Goal: Task Accomplishment & Management: Use online tool/utility

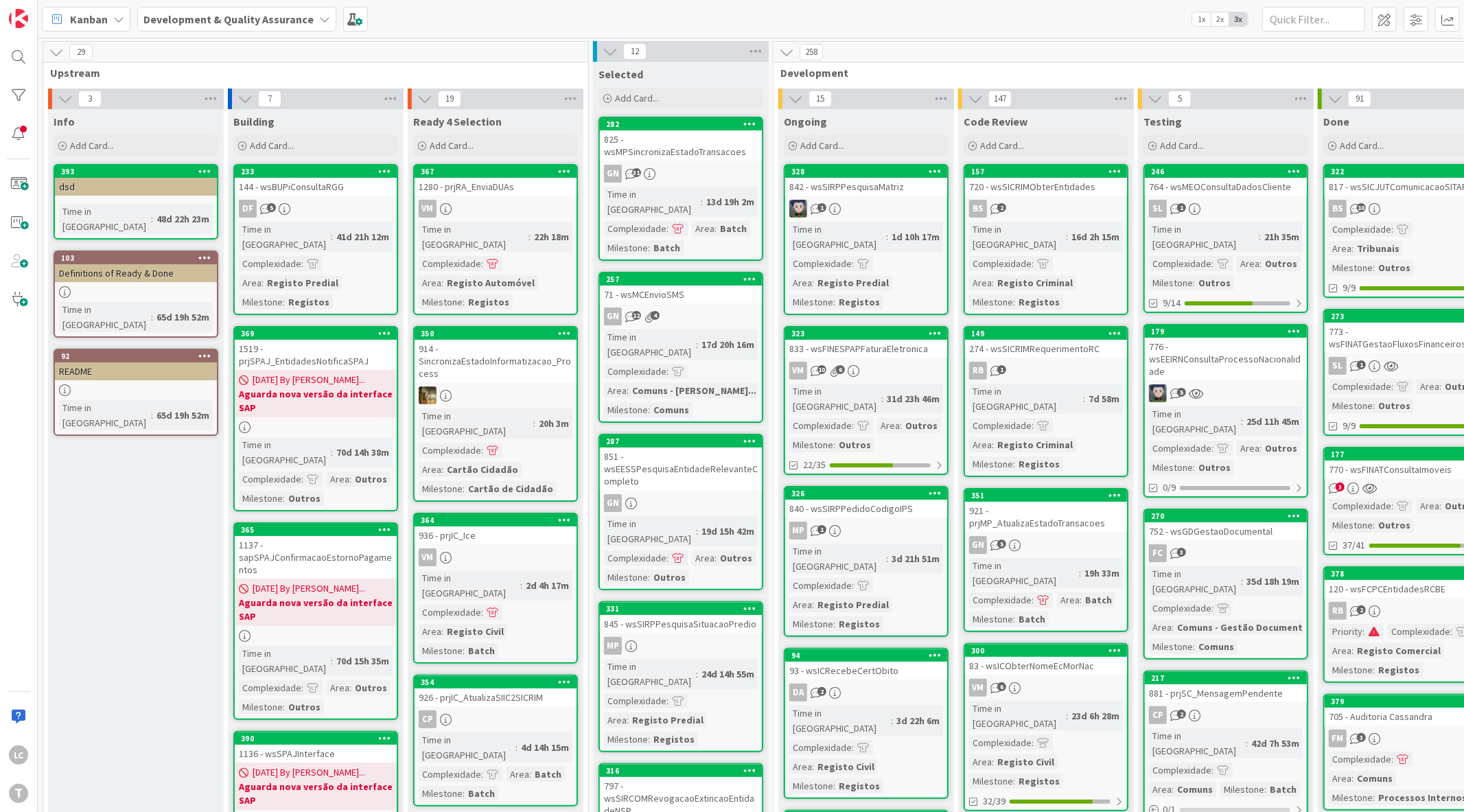
click at [65, 94] on icon at bounding box center [66, 99] width 15 height 15
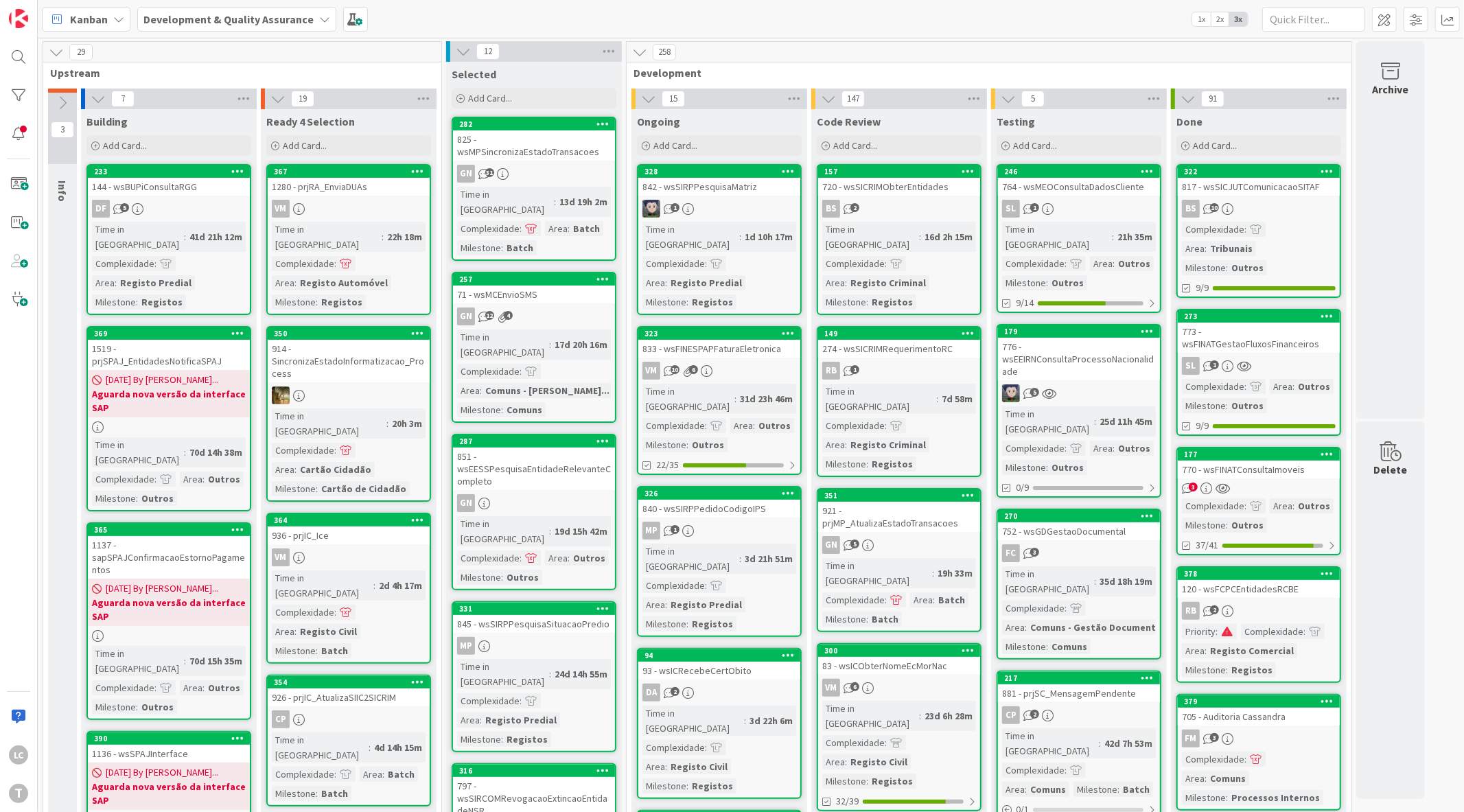
click at [946, 24] on div "Kanban Development & Quality Assurance 1x 2x 3x" at bounding box center [750, 18] width 1426 height 38
click at [738, 26] on div "Kanban Development & Quality Assurance 1x 2x 3x" at bounding box center [750, 18] width 1426 height 38
click at [745, 16] on div "Kanban Development & Quality Assurance 1x 2x 3x" at bounding box center [750, 18] width 1426 height 38
click at [786, 28] on div "Kanban Development & Quality Assurance 1x 2x 3x" at bounding box center [750, 18] width 1426 height 38
click at [1082, 193] on div "764 - wsMEOConsultaDadosCliente" at bounding box center [1079, 187] width 162 height 17
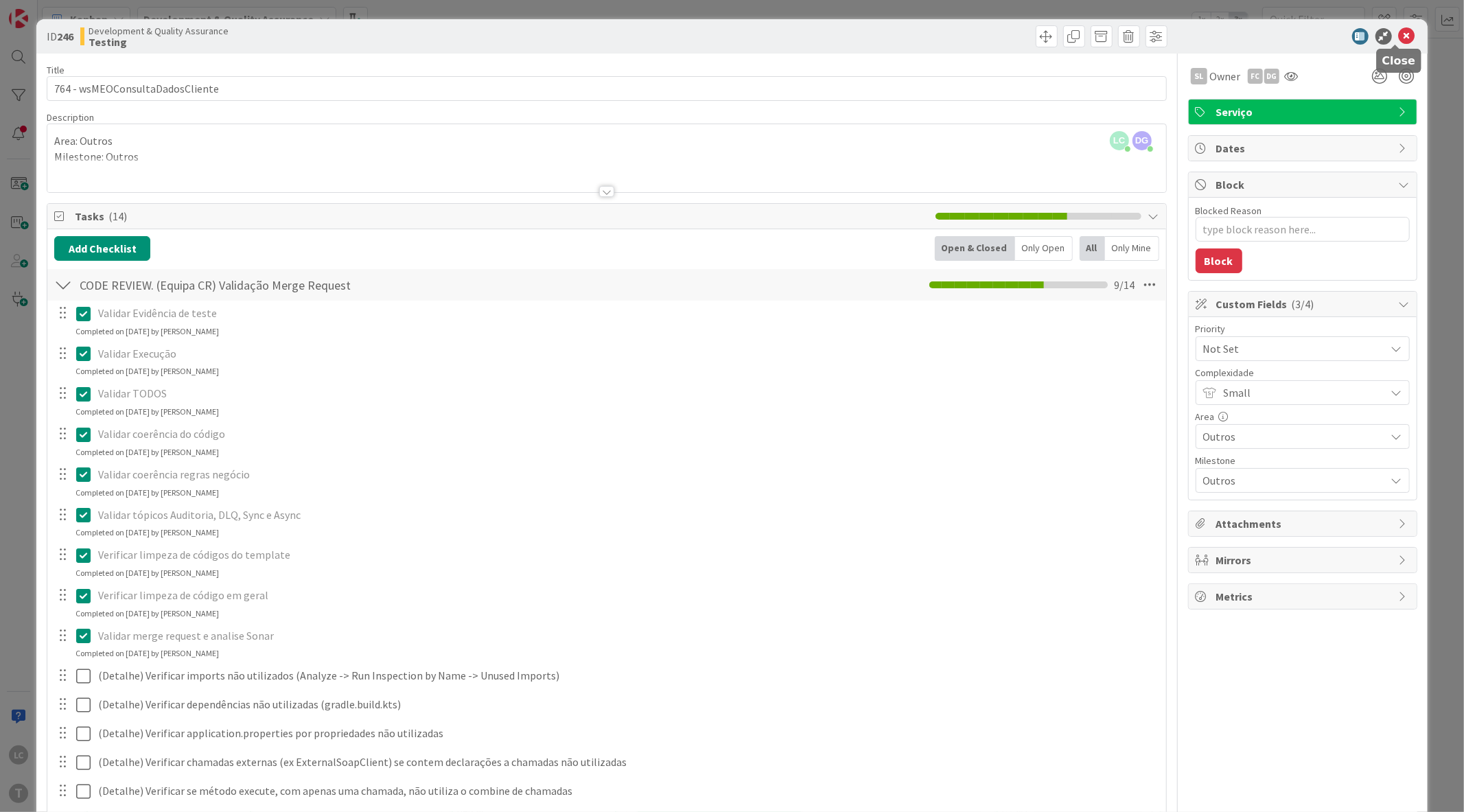
click at [1399, 39] on icon at bounding box center [1407, 36] width 16 height 16
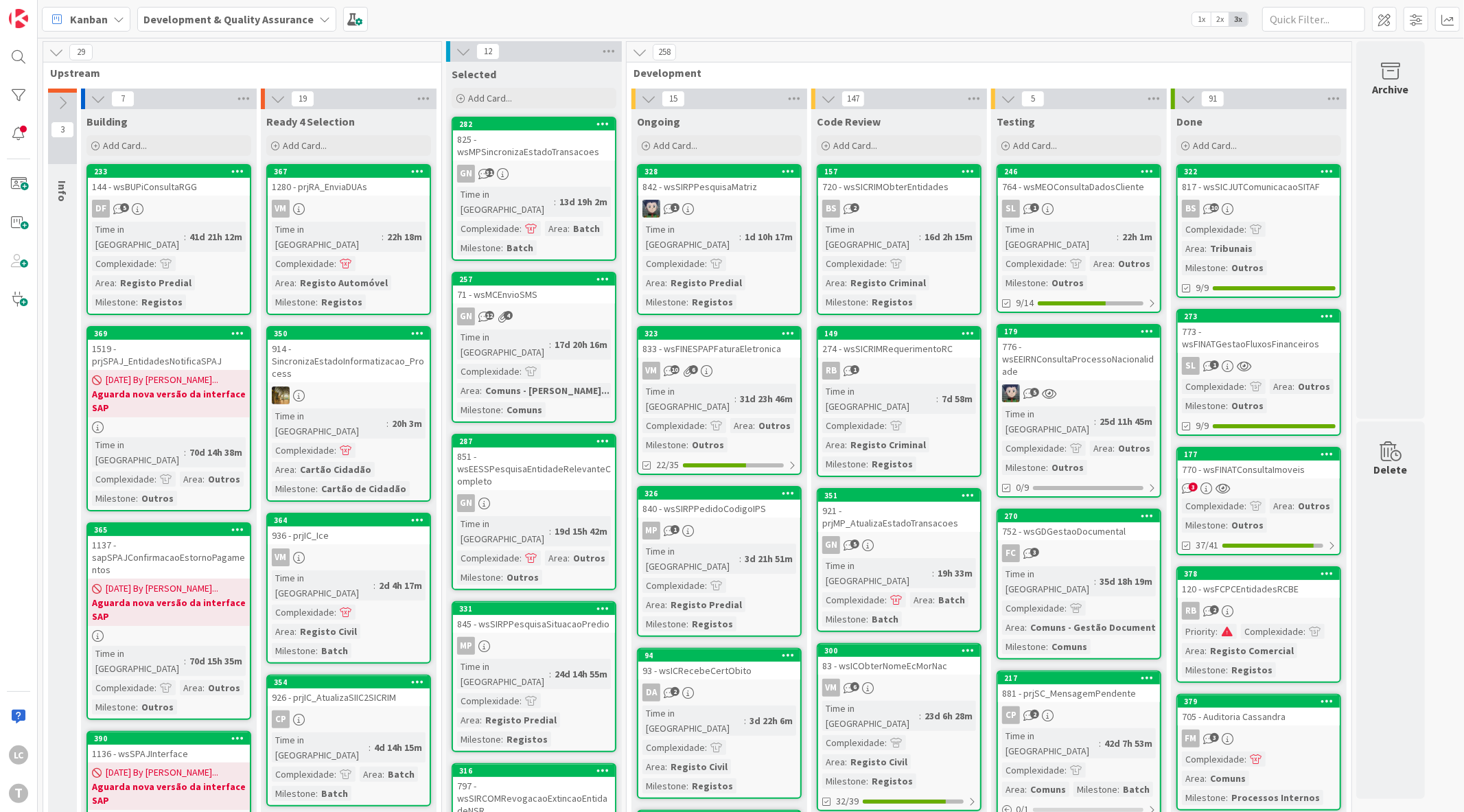
click at [1083, 195] on link "246 764 - wsMEOConsultaDadosCliente SL 1 Time in Column : 22h 1m Complexidade :…" at bounding box center [1079, 239] width 164 height 149
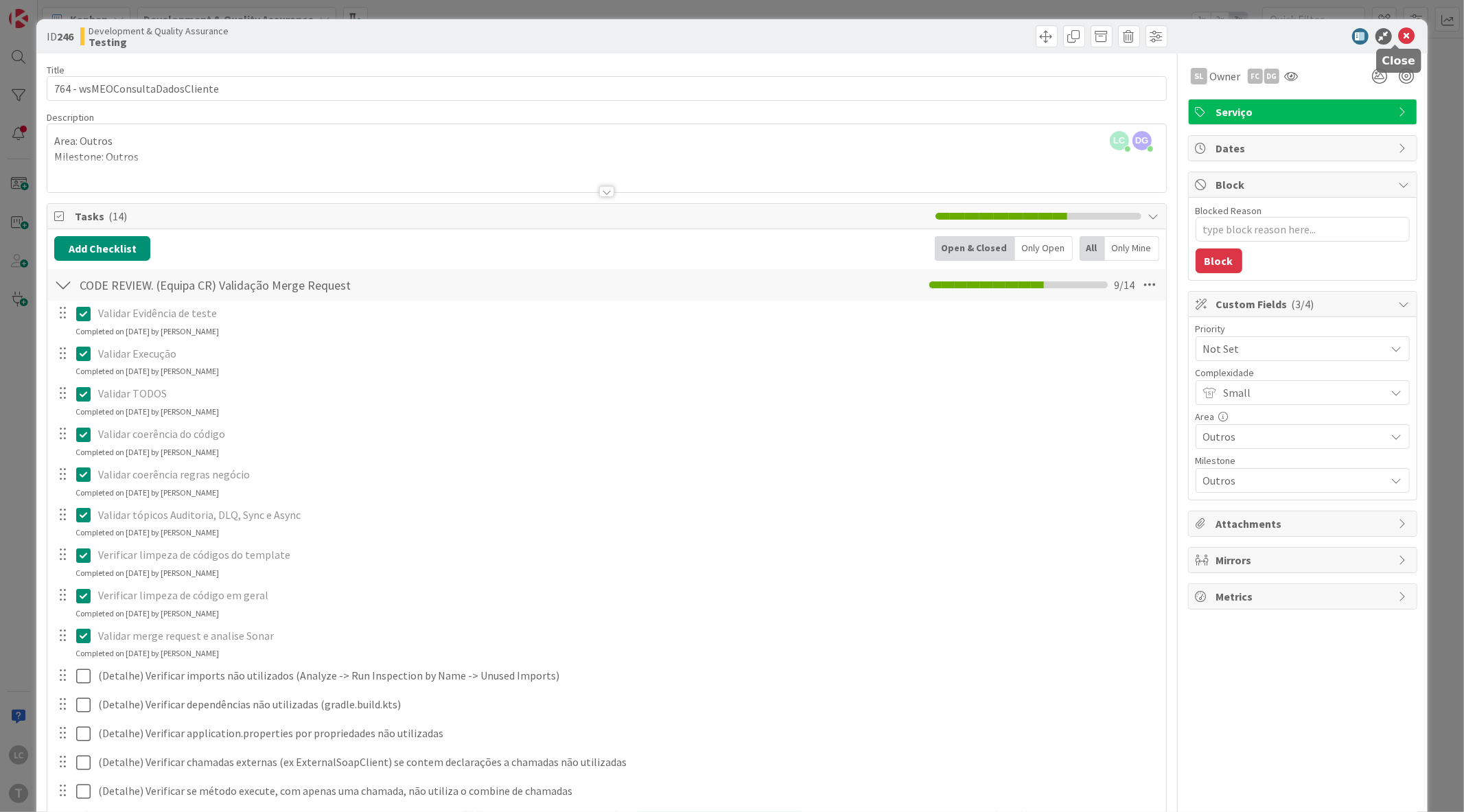
click at [1399, 38] on icon at bounding box center [1407, 36] width 16 height 16
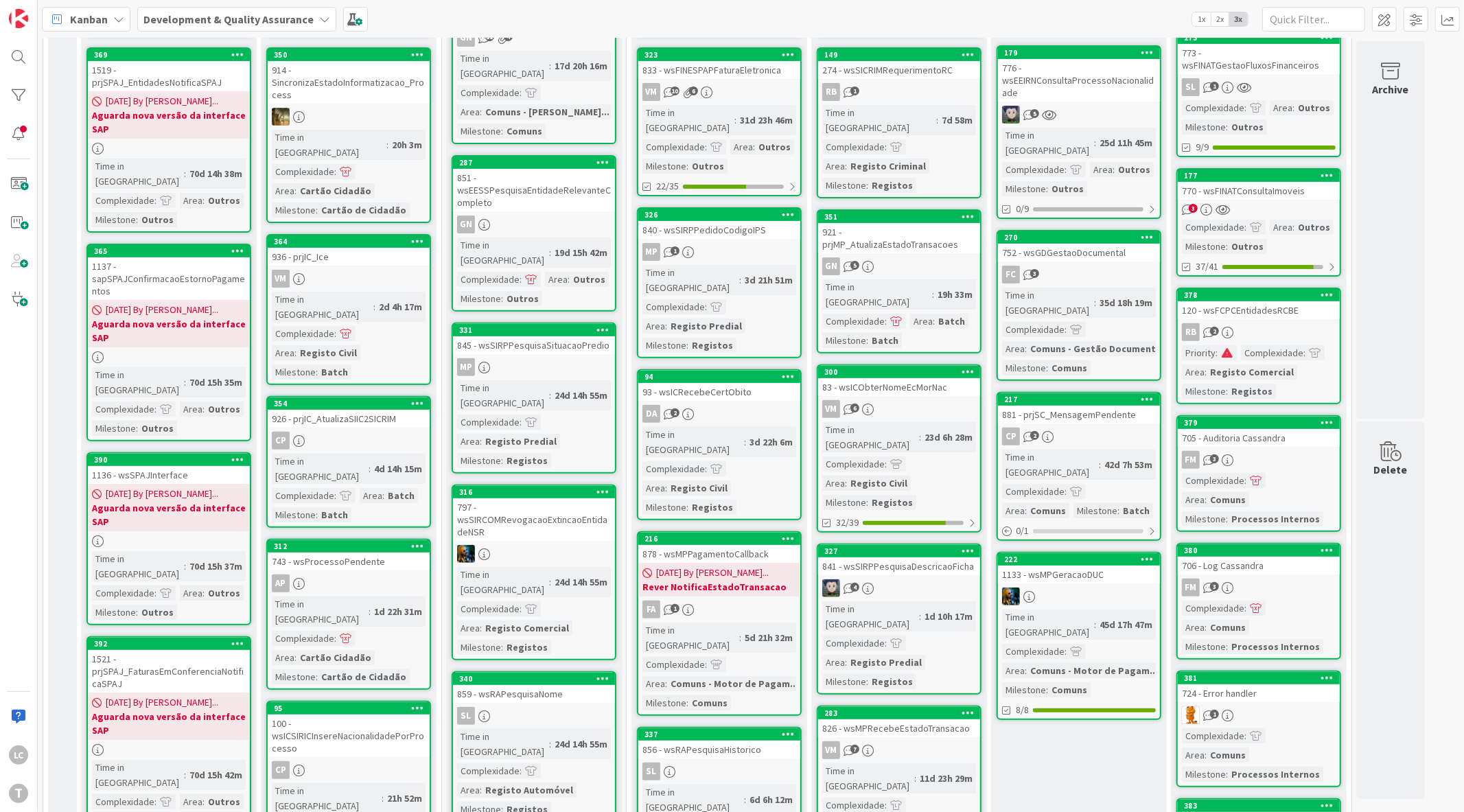
scroll to position [304, 0]
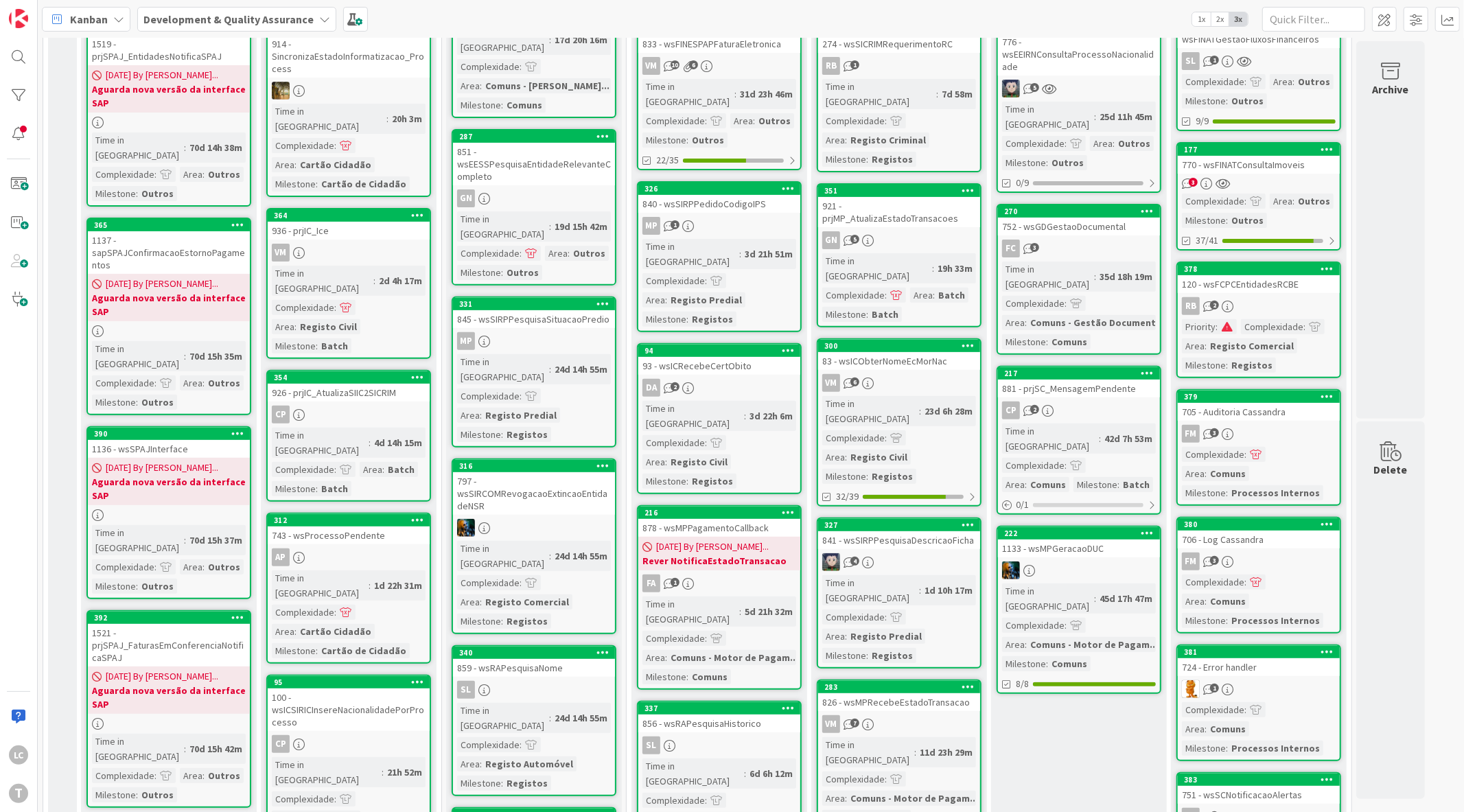
click at [1104, 676] on div "Testing Add Card... 246 764 - wsMEOConsultaDadosCliente SL 1 Time in [GEOGRAPHI…" at bounding box center [1079, 722] width 176 height 1836
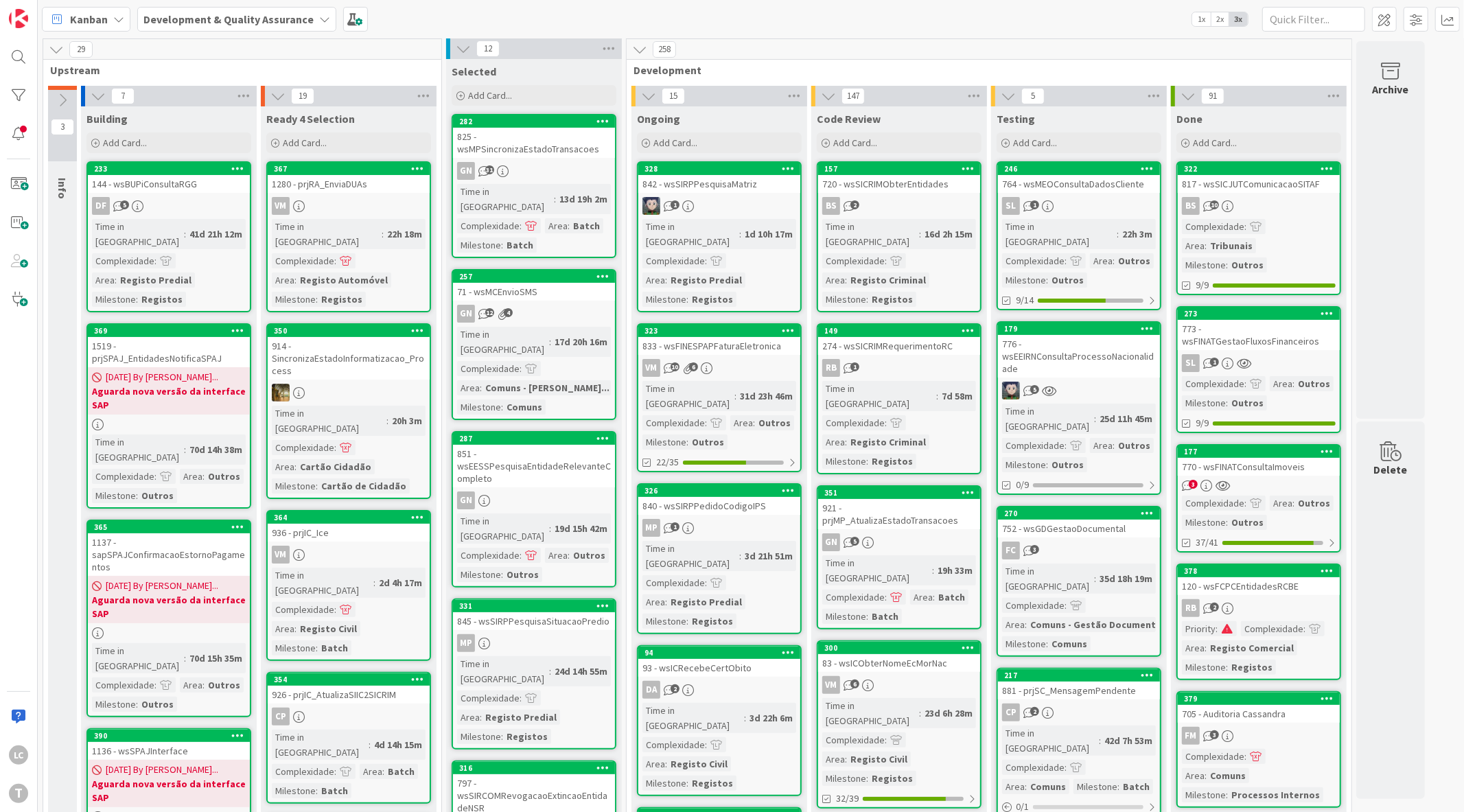
scroll to position [0, 0]
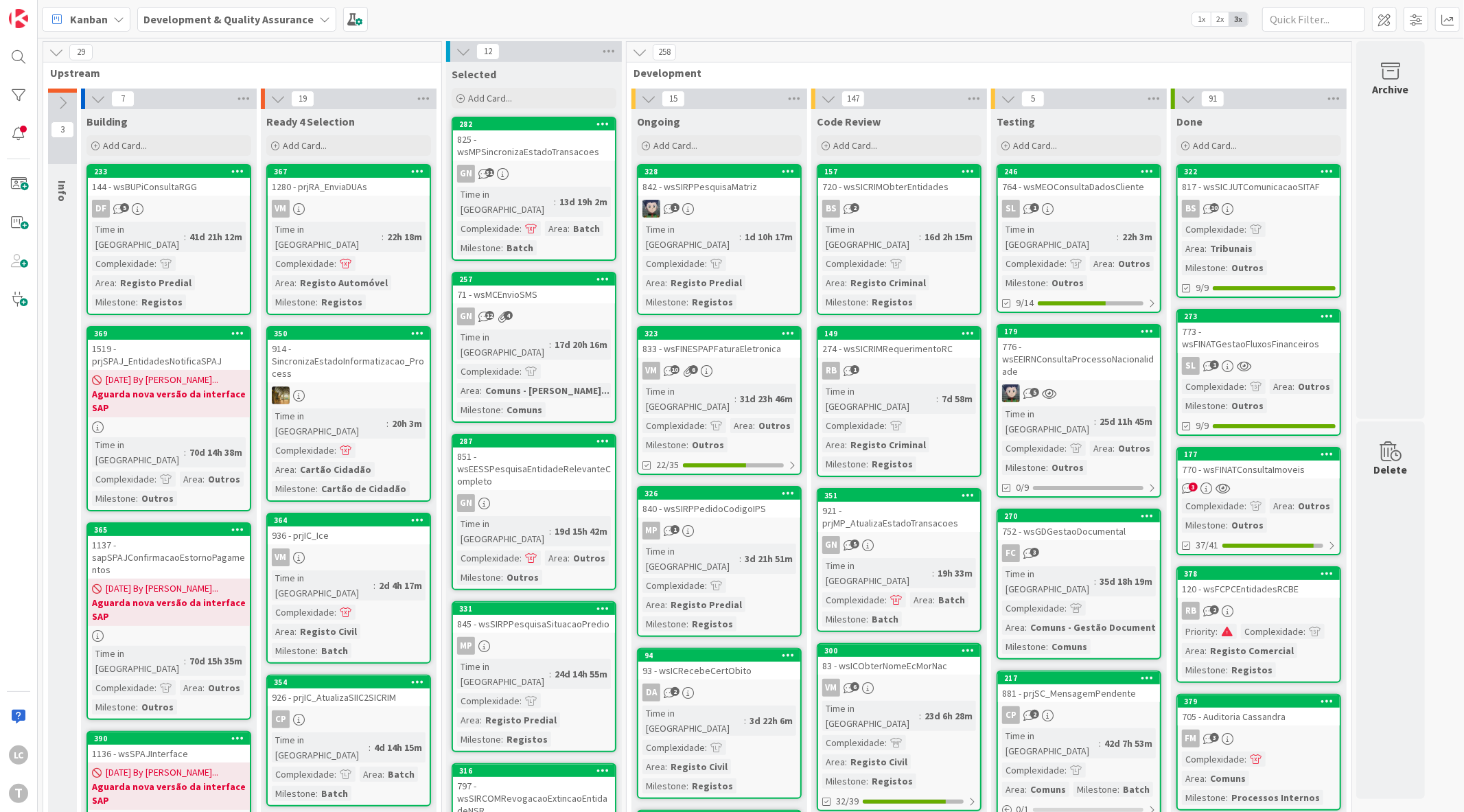
click at [1067, 343] on div "776 - wsEEIRNConsultaProcessoNacionalidade" at bounding box center [1079, 359] width 162 height 43
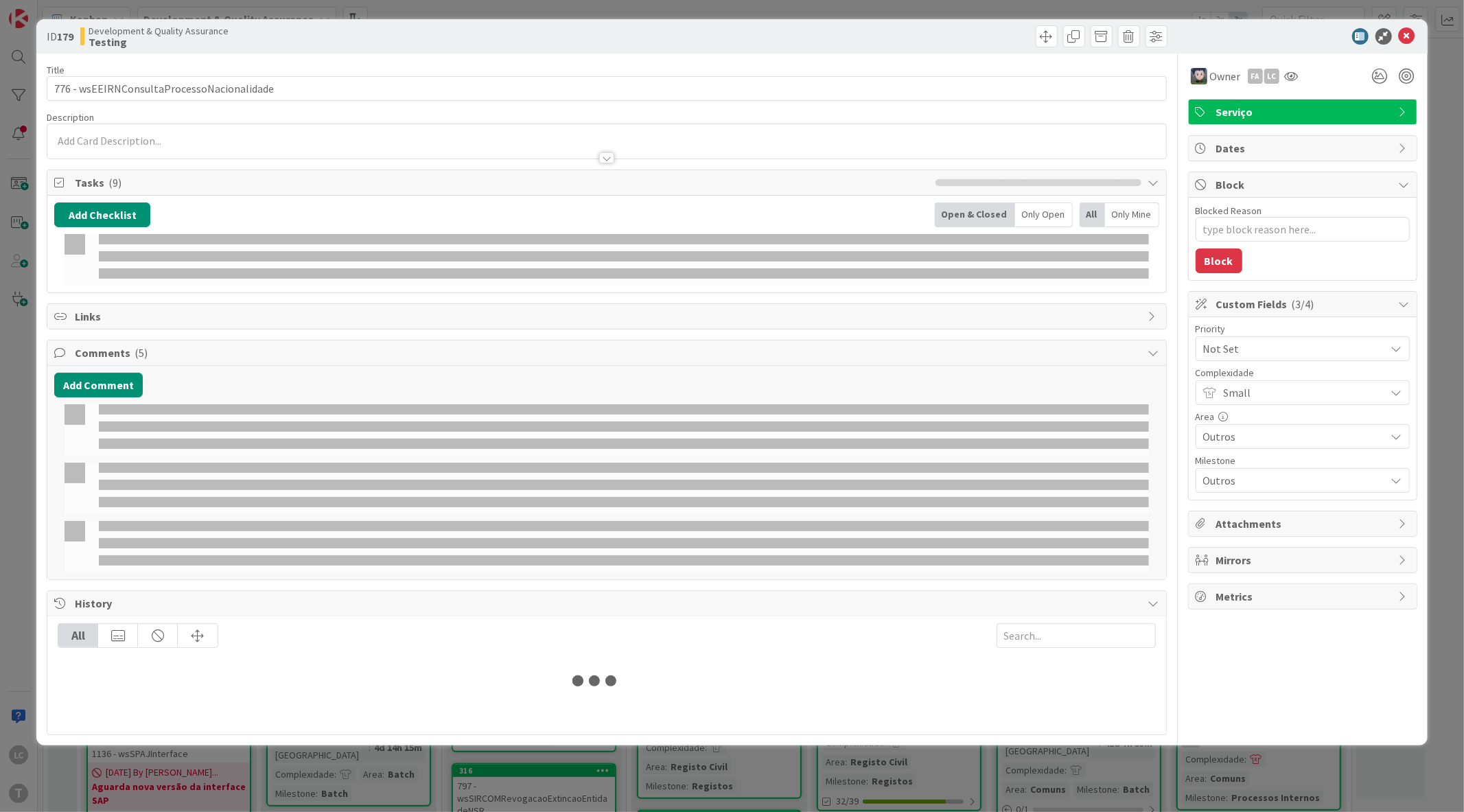
type textarea "x"
select select "java"
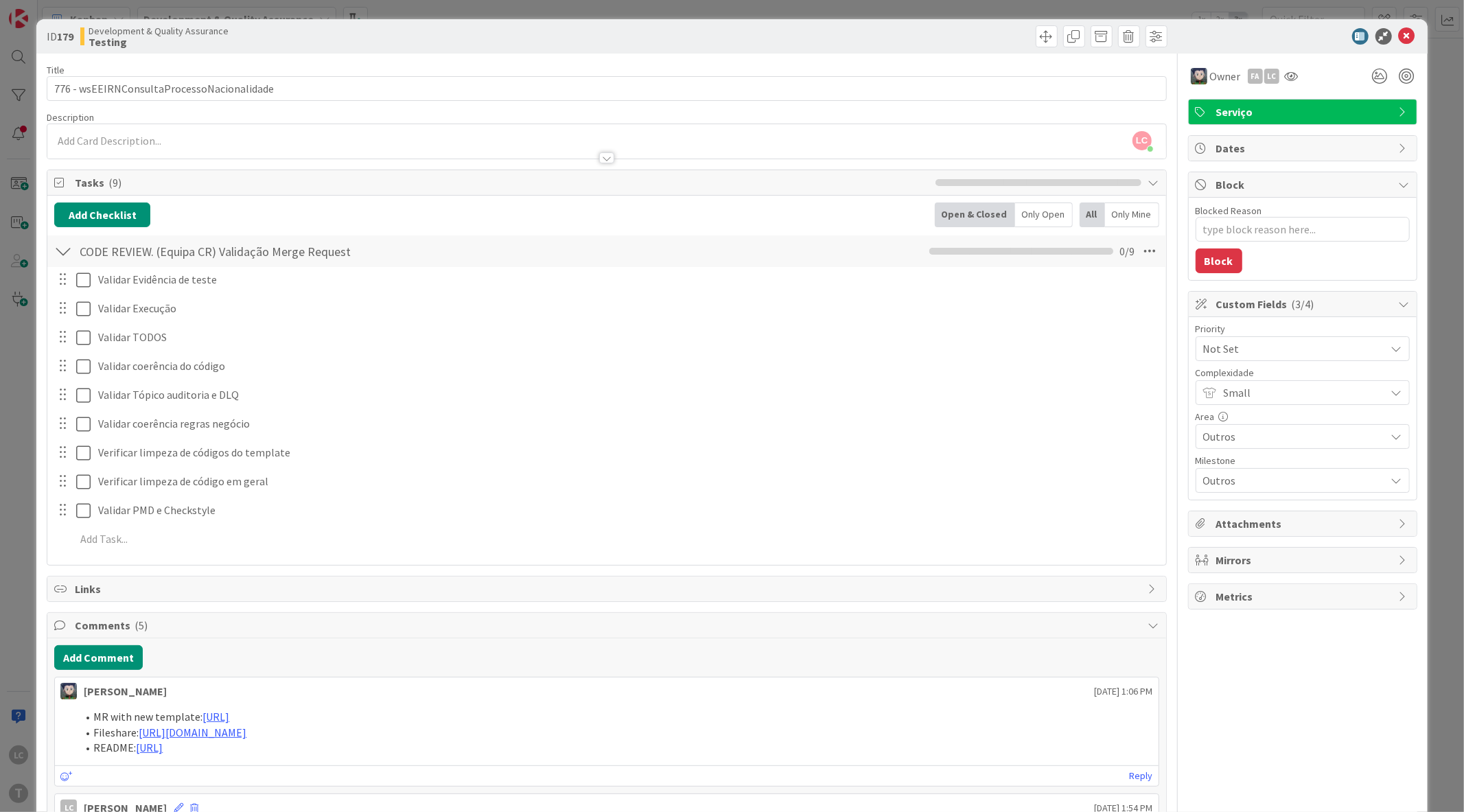
type textarea "x"
